Goal: Contribute content: Contribute content

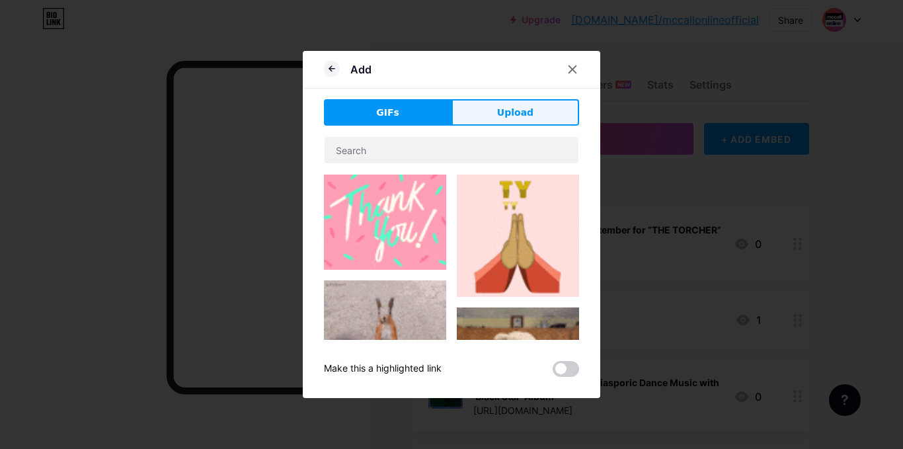
click at [491, 111] on button "Upload" at bounding box center [516, 112] width 128 height 26
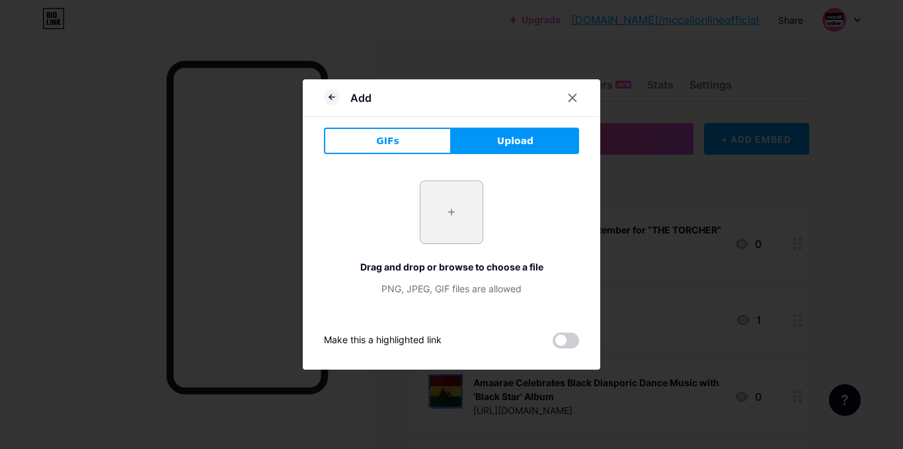
click at [463, 206] on input "file" at bounding box center [451, 212] width 62 height 62
type input "C:\fakepath\Cardi-B.webp"
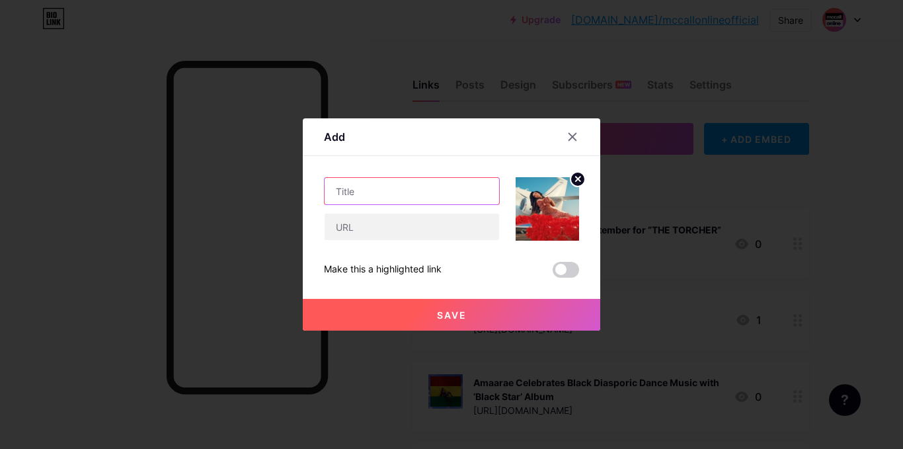
click at [362, 194] on input "text" at bounding box center [412, 191] width 175 height 26
paste input "Cardi B samples [PERSON_NAME]’s 1997 hit on her new song “Imaginary Playerz”"
type input "Cardi B samples [PERSON_NAME]’s 1997 hit on her new song “Imaginary Playerz”"
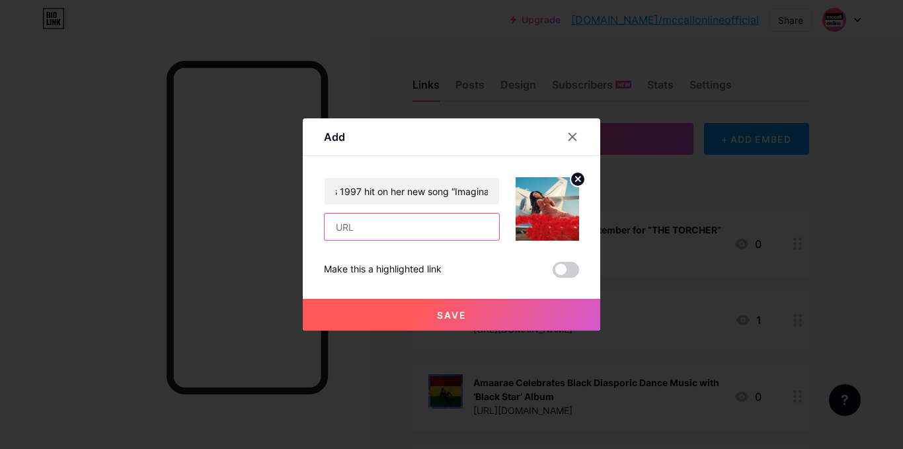
scroll to position [0, 0]
click at [385, 223] on input "text" at bounding box center [412, 227] width 175 height 26
paste input "[URL][DOMAIN_NAME][PERSON_NAME]"
type input "[URL][DOMAIN_NAME][PERSON_NAME]"
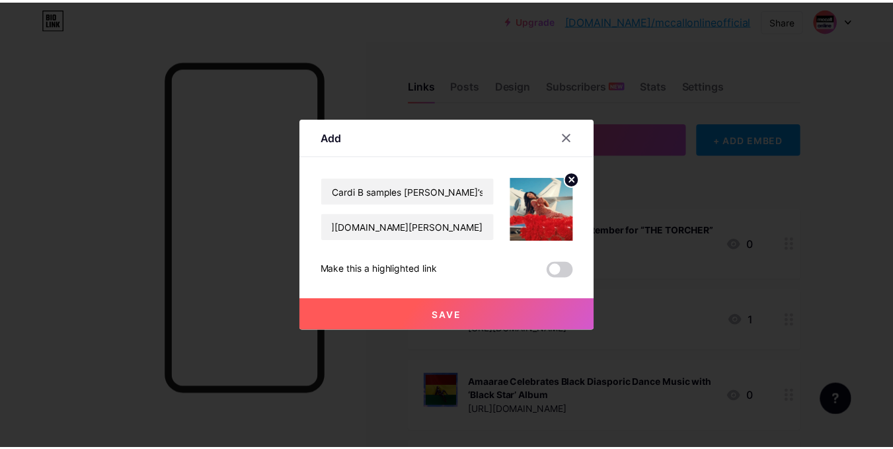
scroll to position [0, 0]
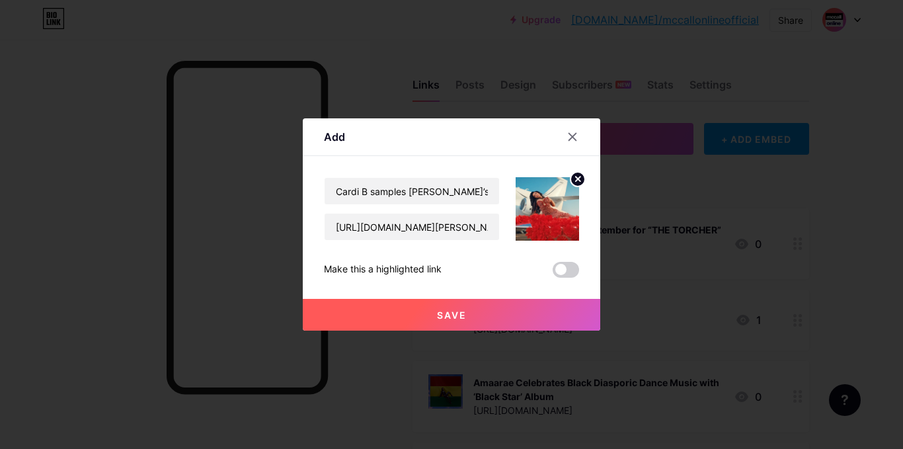
click at [421, 320] on button "Save" at bounding box center [452, 315] width 298 height 32
